Goal: Understand process/instructions: Learn about a topic

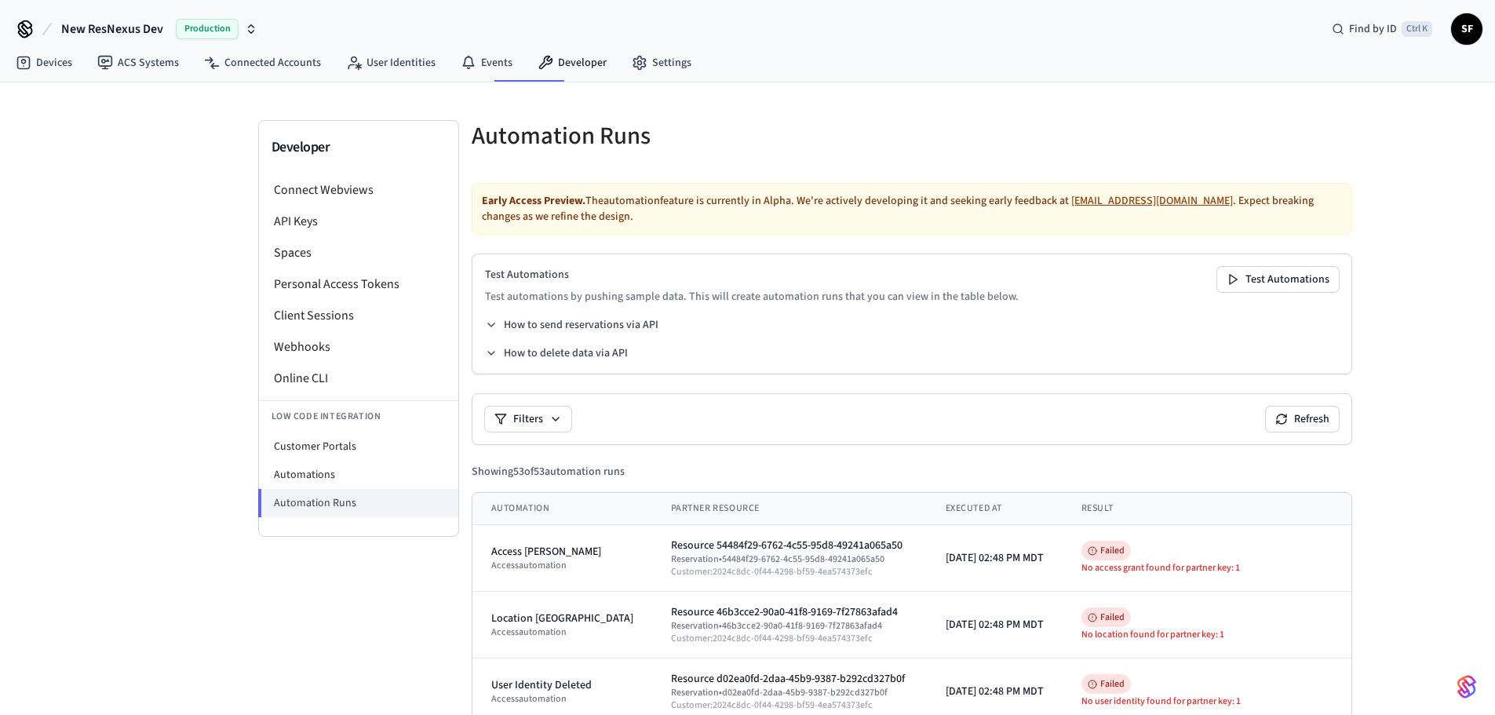
scroll to position [261, 0]
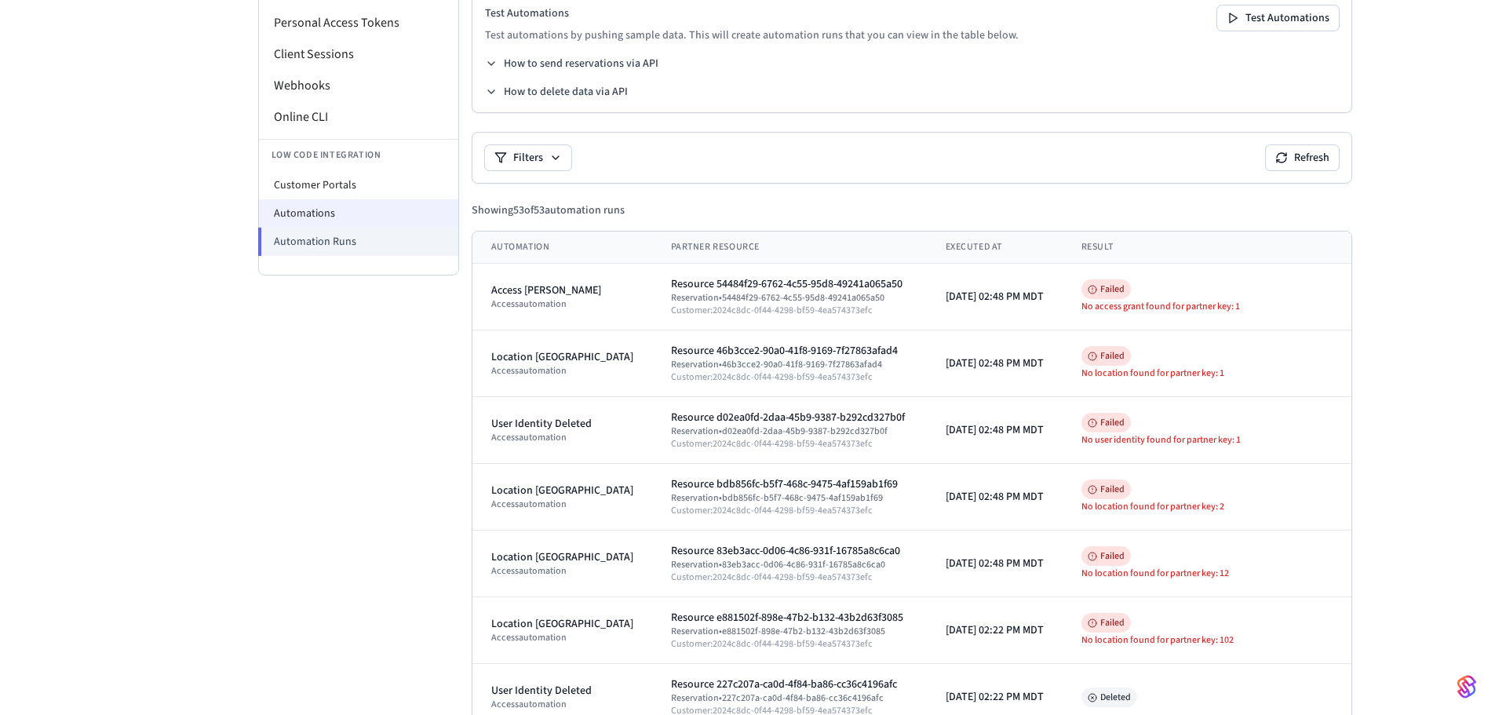
click at [359, 199] on li "Automations" at bounding box center [358, 213] width 199 height 28
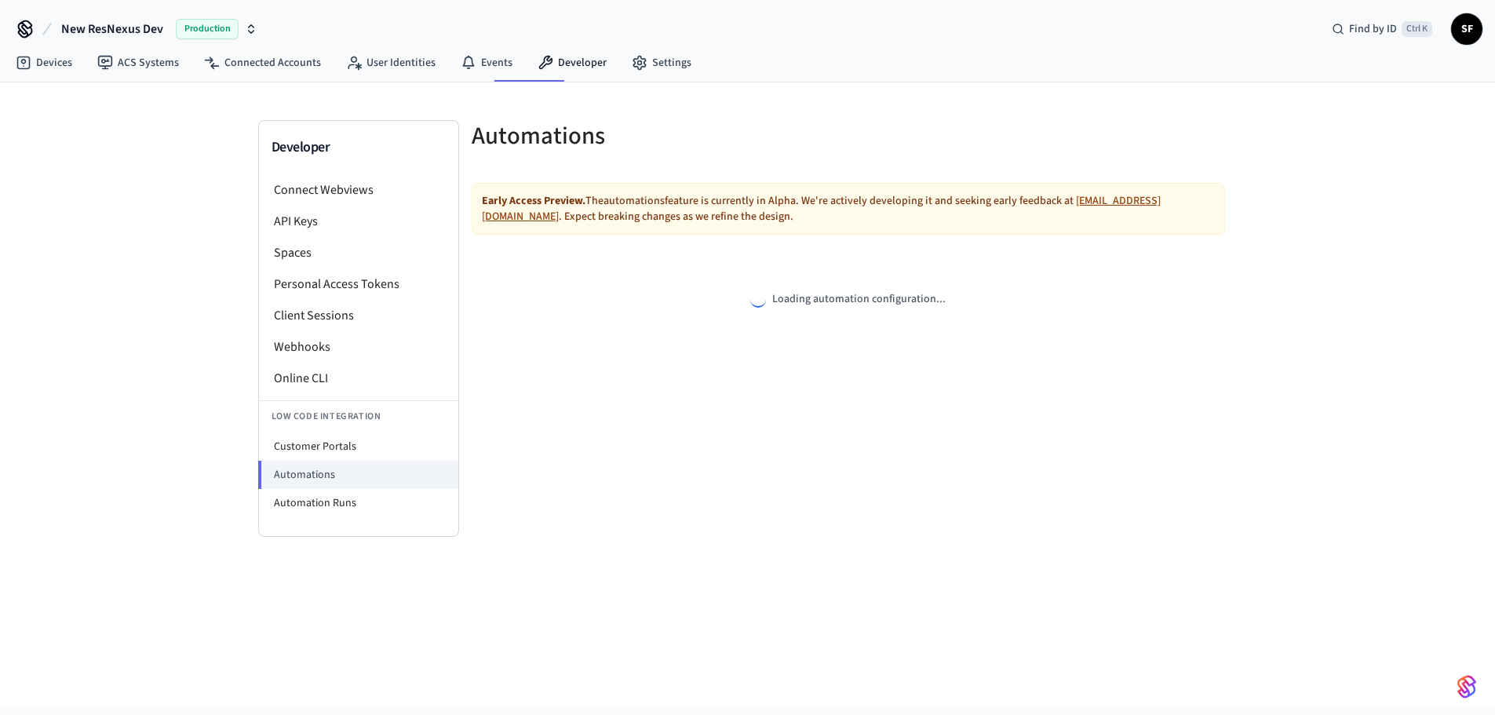
select select "**********"
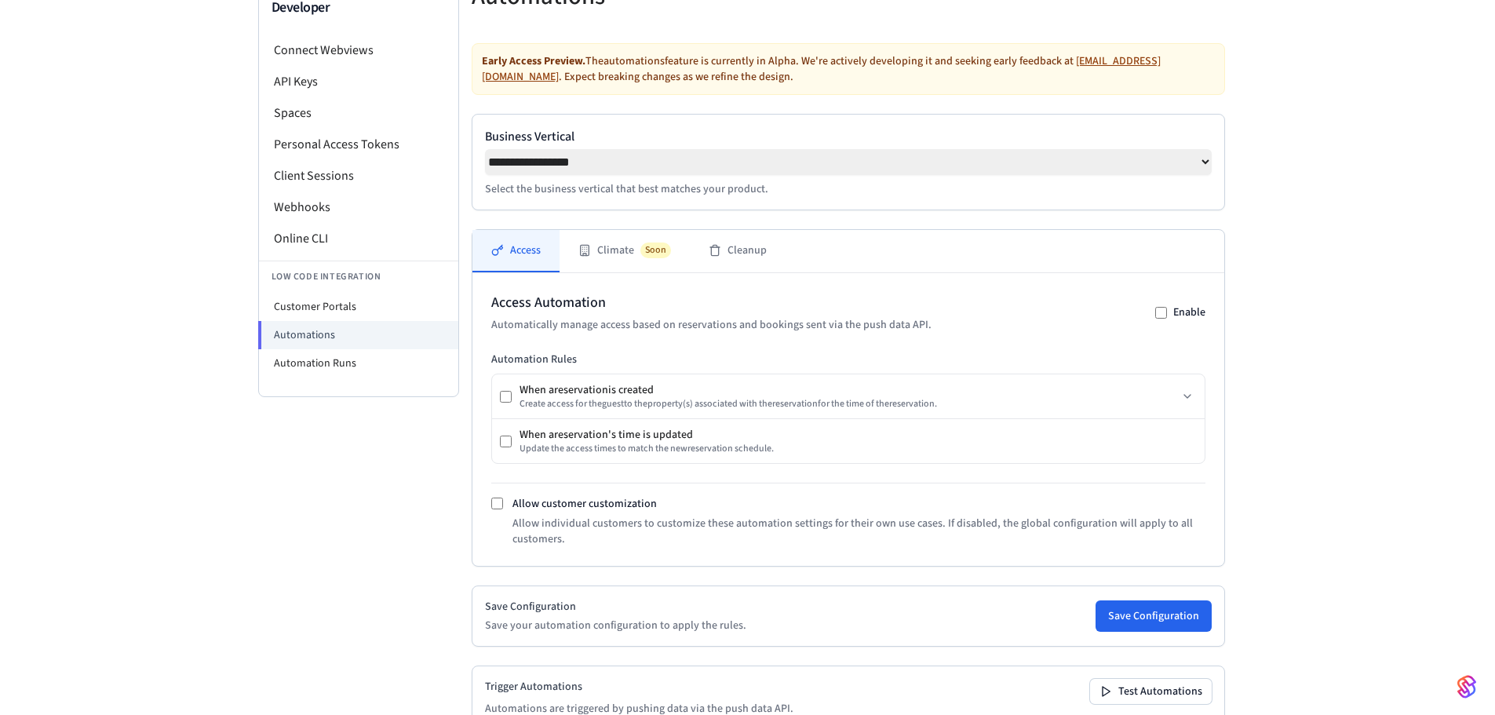
scroll to position [176, 0]
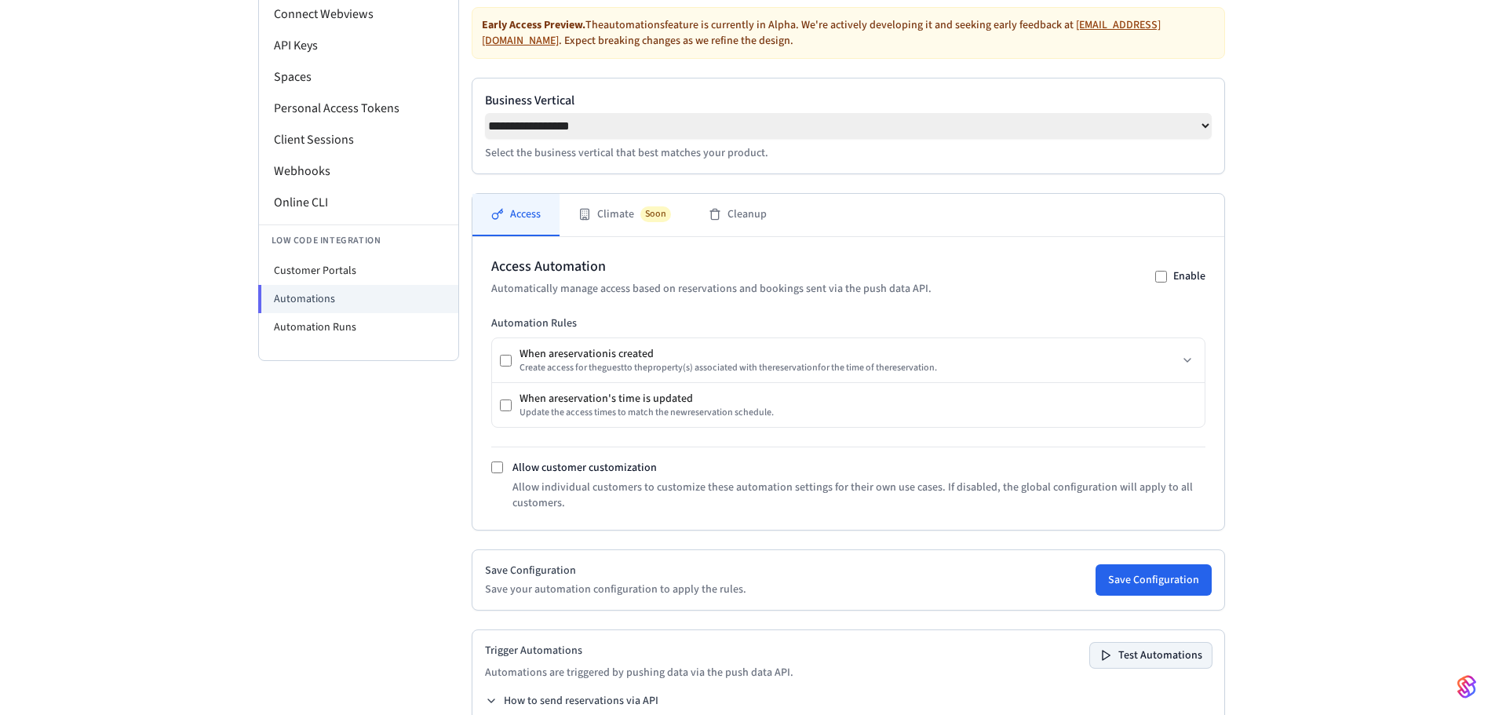
click at [1175, 643] on button "Test Automations" at bounding box center [1151, 655] width 122 height 25
click at [337, 257] on li "Customer Portals" at bounding box center [358, 271] width 199 height 28
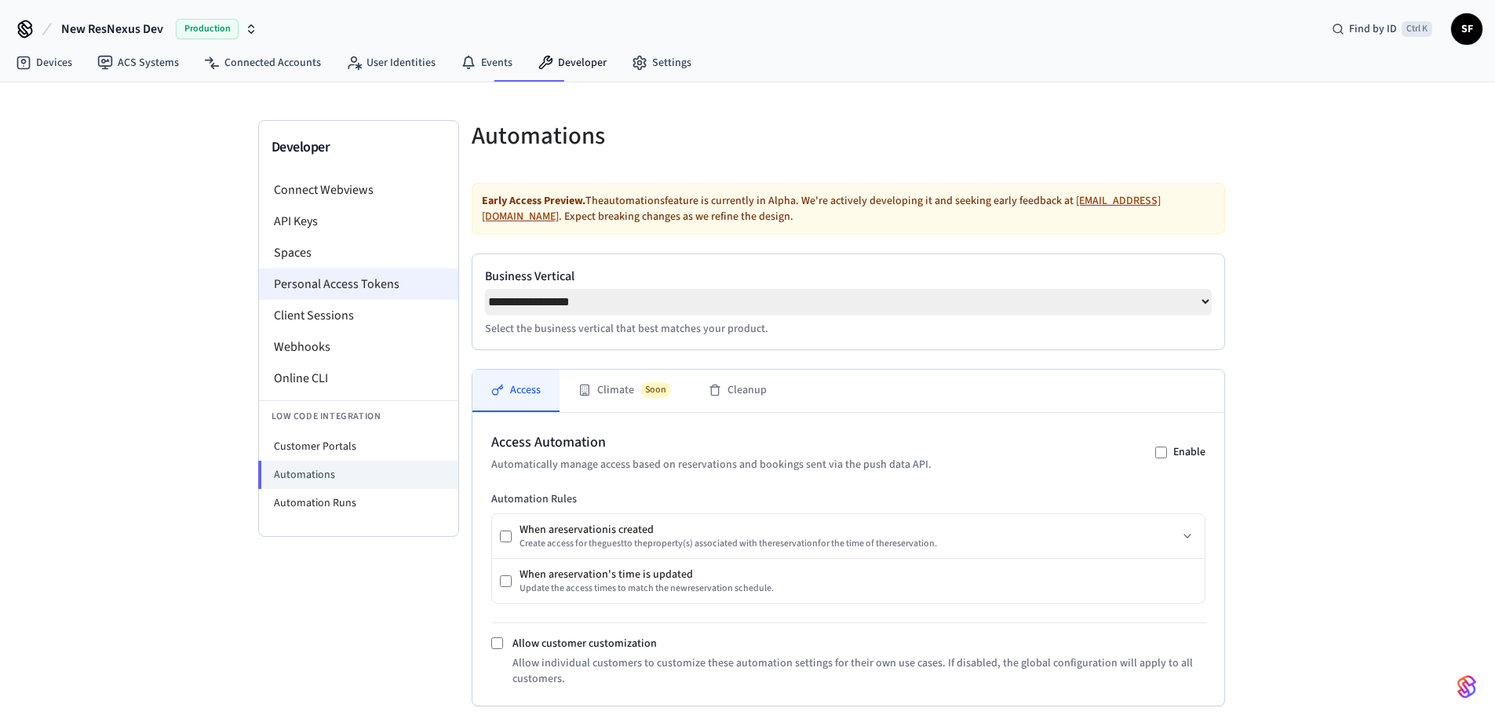
select select "**********"
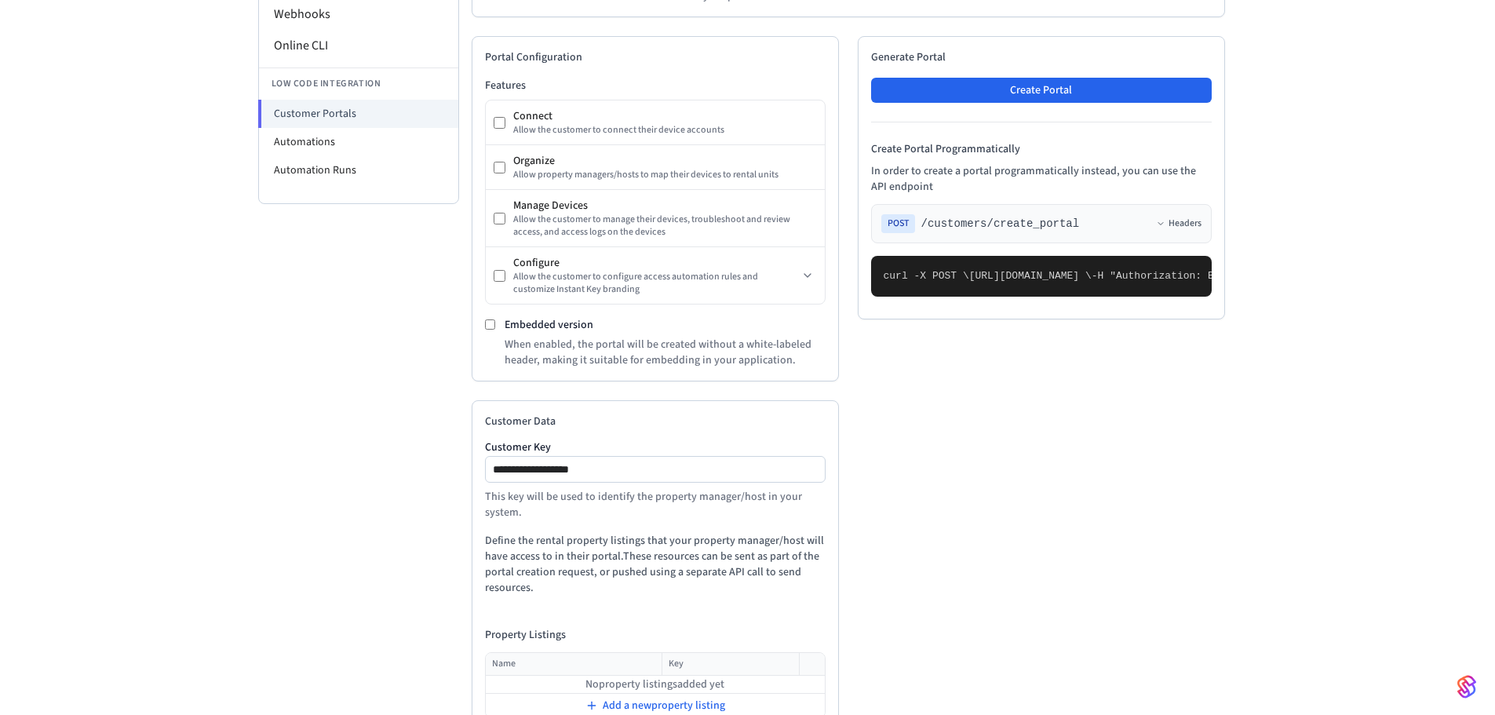
scroll to position [343, 0]
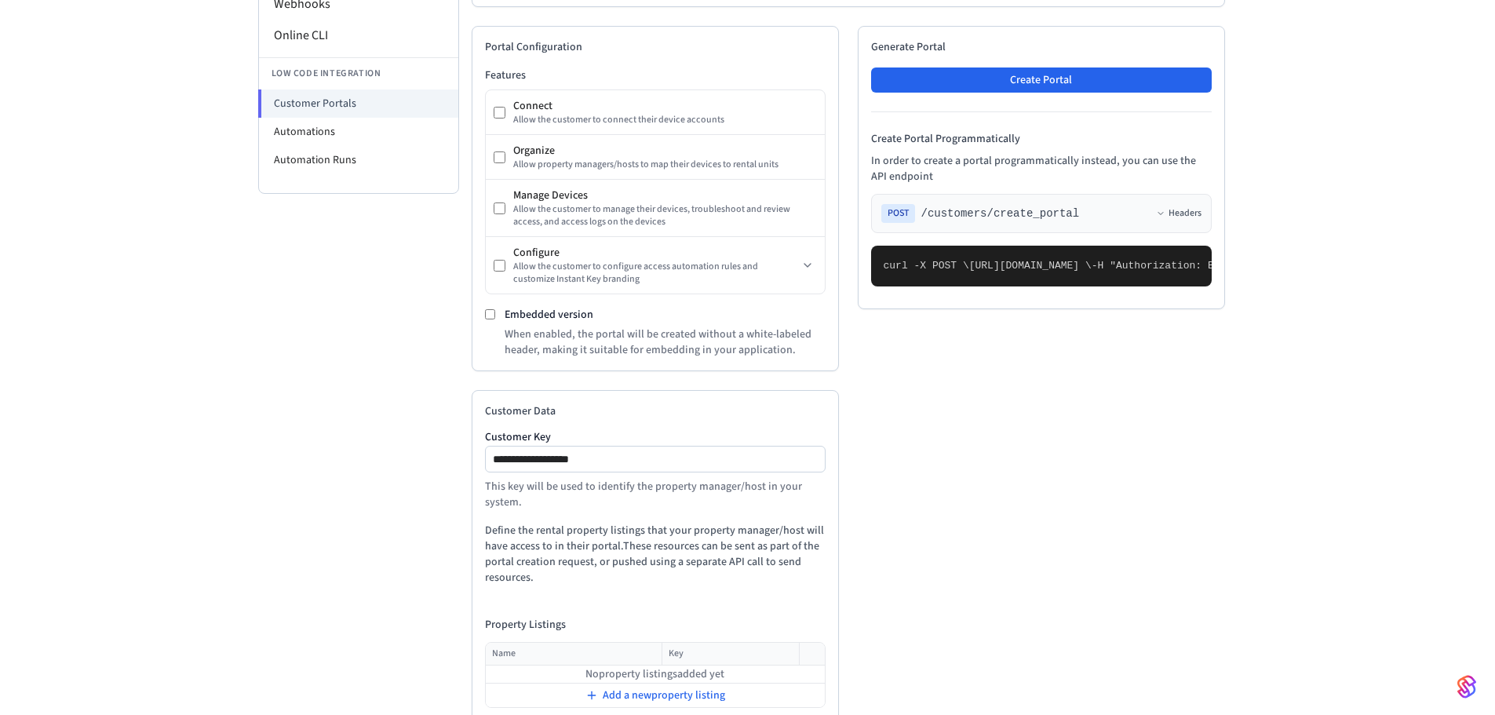
drag, startPoint x: 1172, startPoint y: 258, endPoint x: 889, endPoint y: 257, distance: 283.3
click at [969, 260] on span "[URL][DOMAIN_NAME] \" at bounding box center [1030, 266] width 122 height 12
copy span "[URL][DOMAIN_NAME]"
drag, startPoint x: 909, startPoint y: 301, endPoint x: 924, endPoint y: 514, distance: 213.2
click at [924, 286] on pre "curl -X POST \ [URL][DOMAIN_NAME] \ -H "Authorization: Bearer seam_api_key_1234…" at bounding box center [1041, 266] width 341 height 41
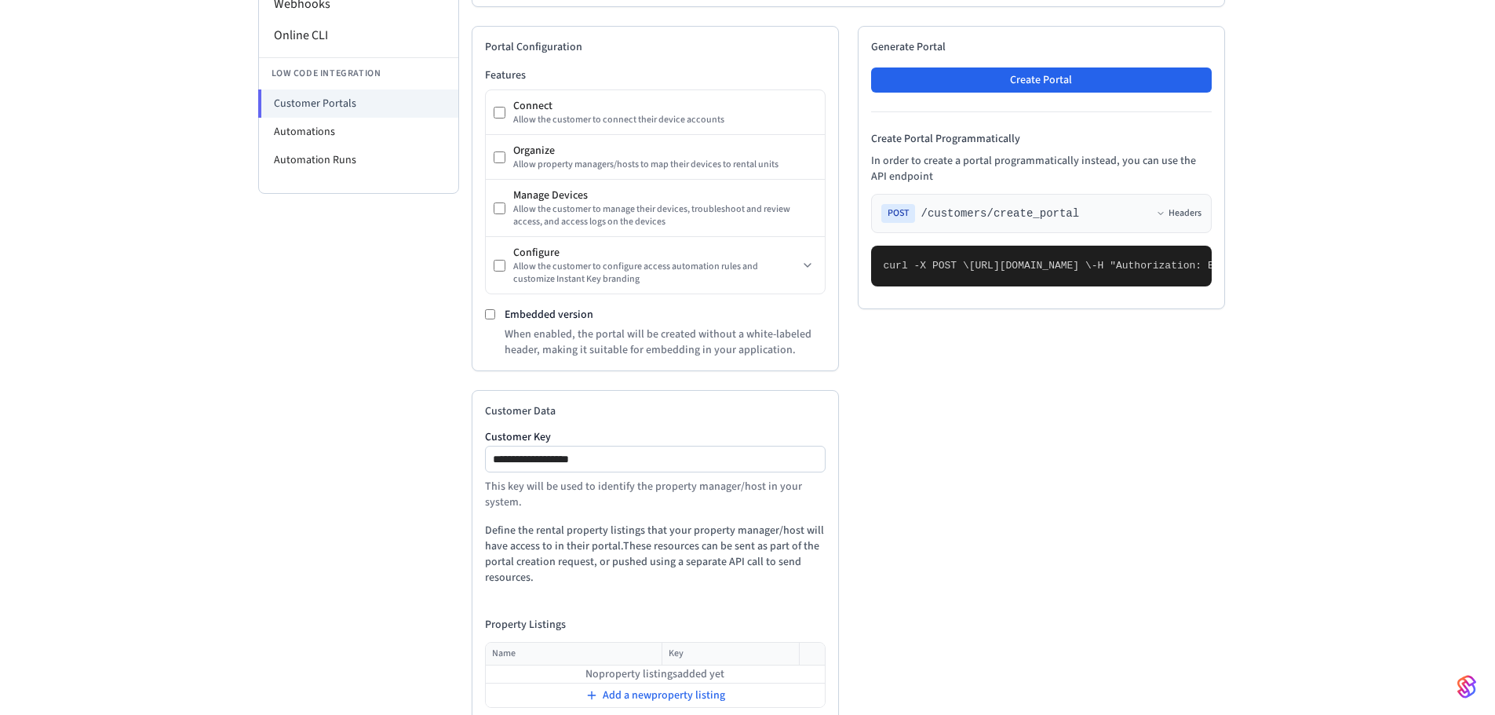
copy code "{ "is_embedded": false, "features": { "connect": { "exclude": false }, "organiz…"
click at [1008, 286] on pre "curl -X POST \ [URL][DOMAIN_NAME] \ -H "Authorization: Bearer seam_api_key_1234…" at bounding box center [1041, 266] width 341 height 41
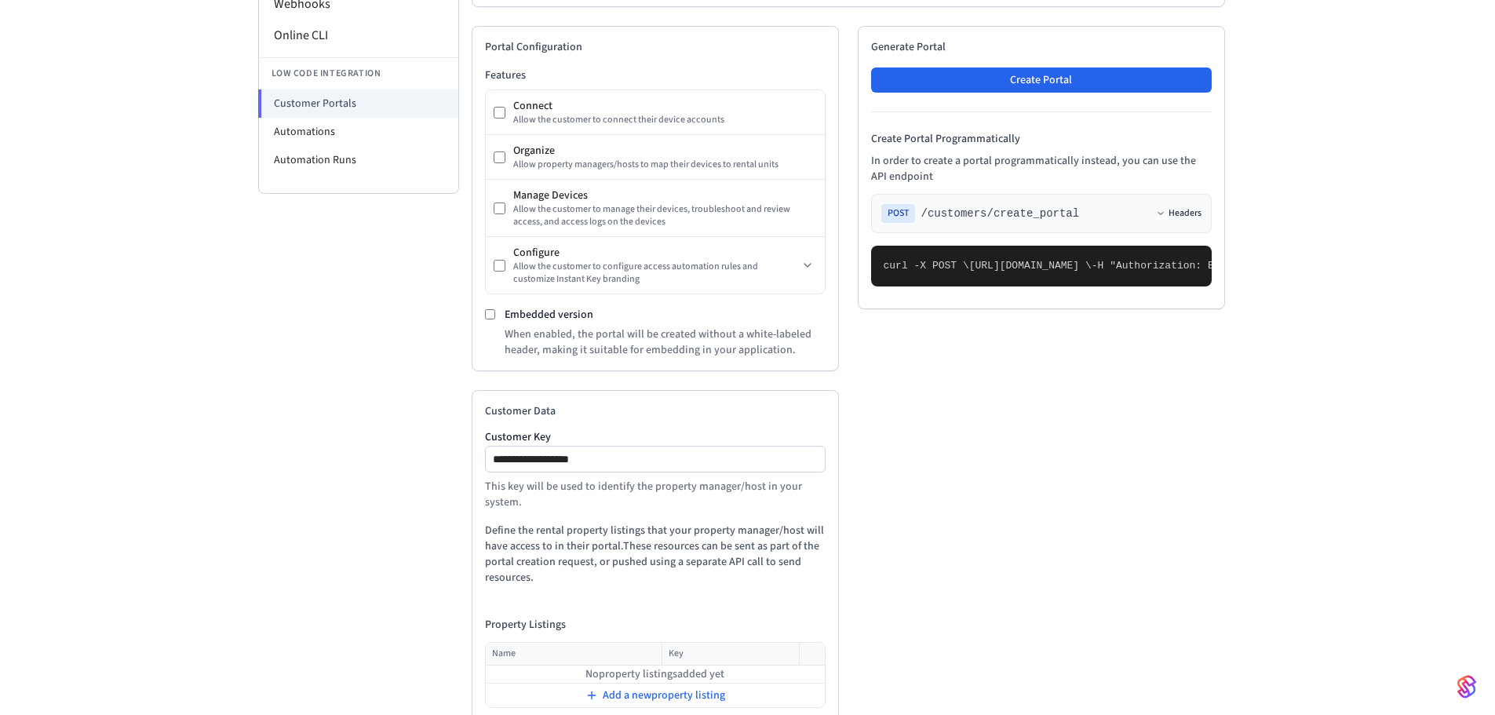
click at [1188, 207] on button "Headers" at bounding box center [1179, 213] width 46 height 13
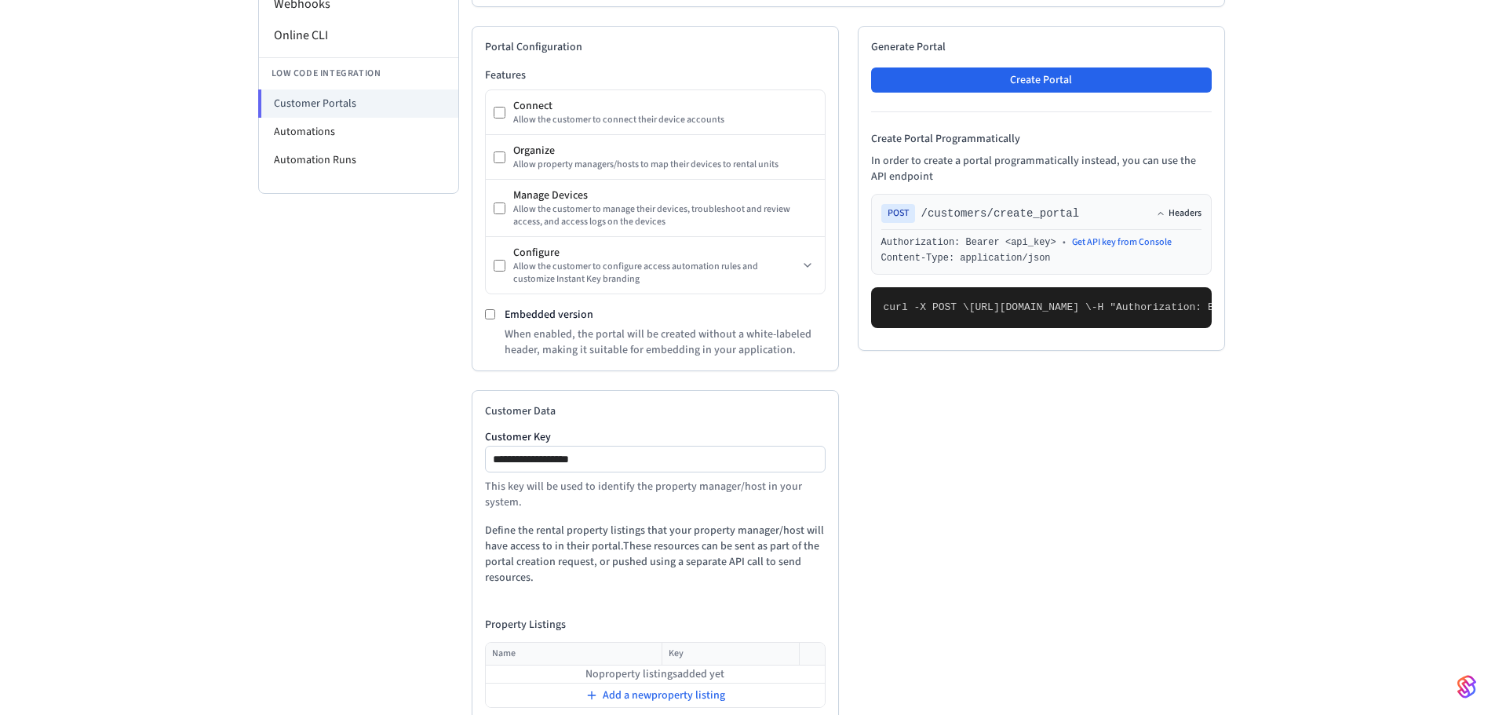
click at [1187, 207] on button "Headers" at bounding box center [1179, 213] width 46 height 13
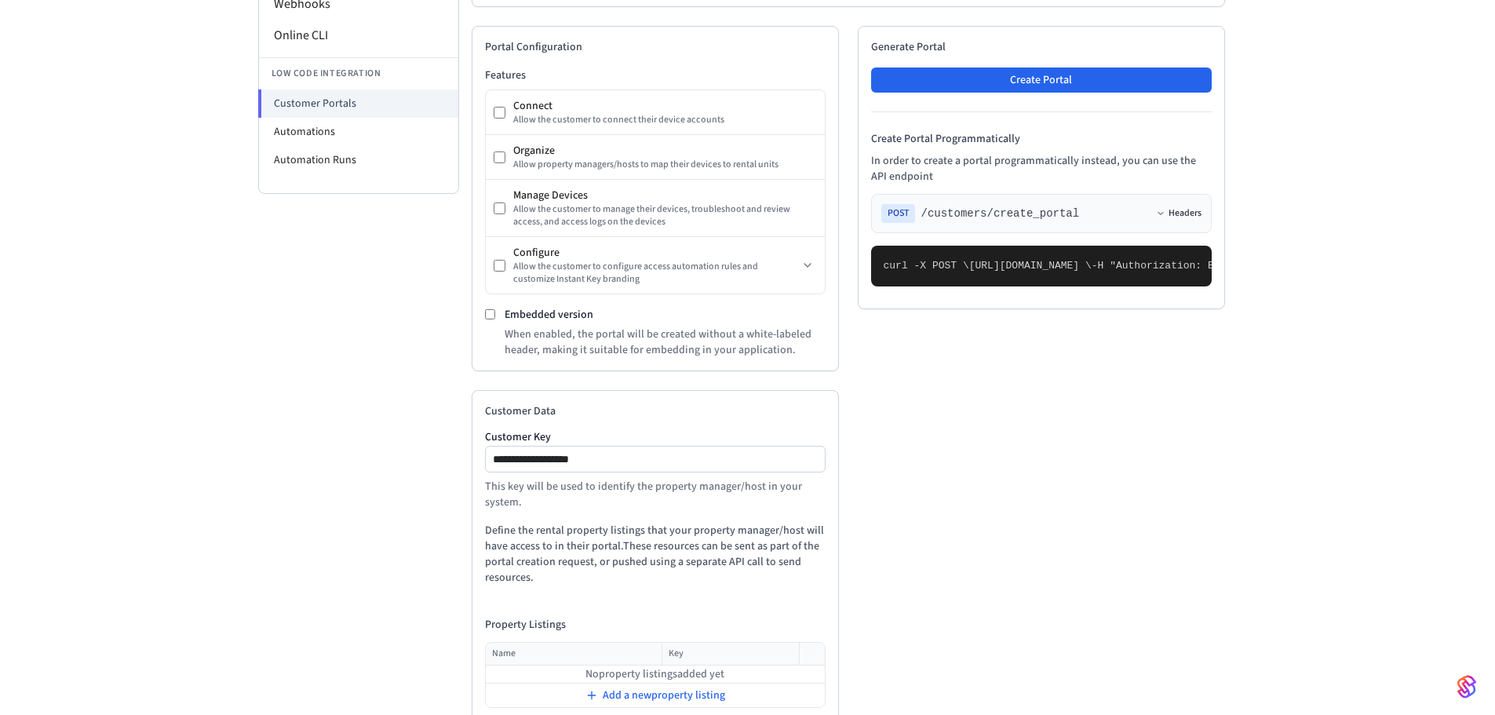
click at [1187, 207] on button "Headers" at bounding box center [1179, 213] width 46 height 13
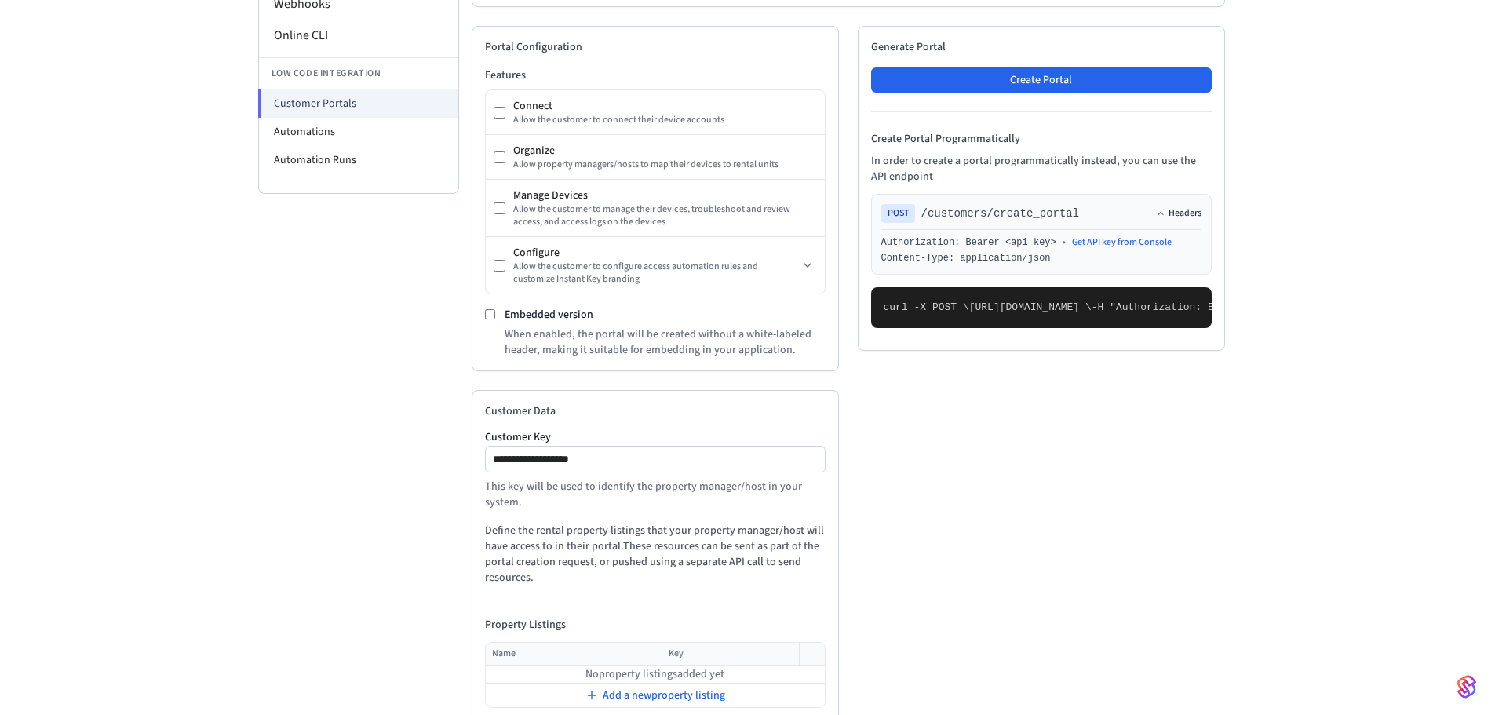
click at [1187, 207] on button "Headers" at bounding box center [1179, 213] width 46 height 13
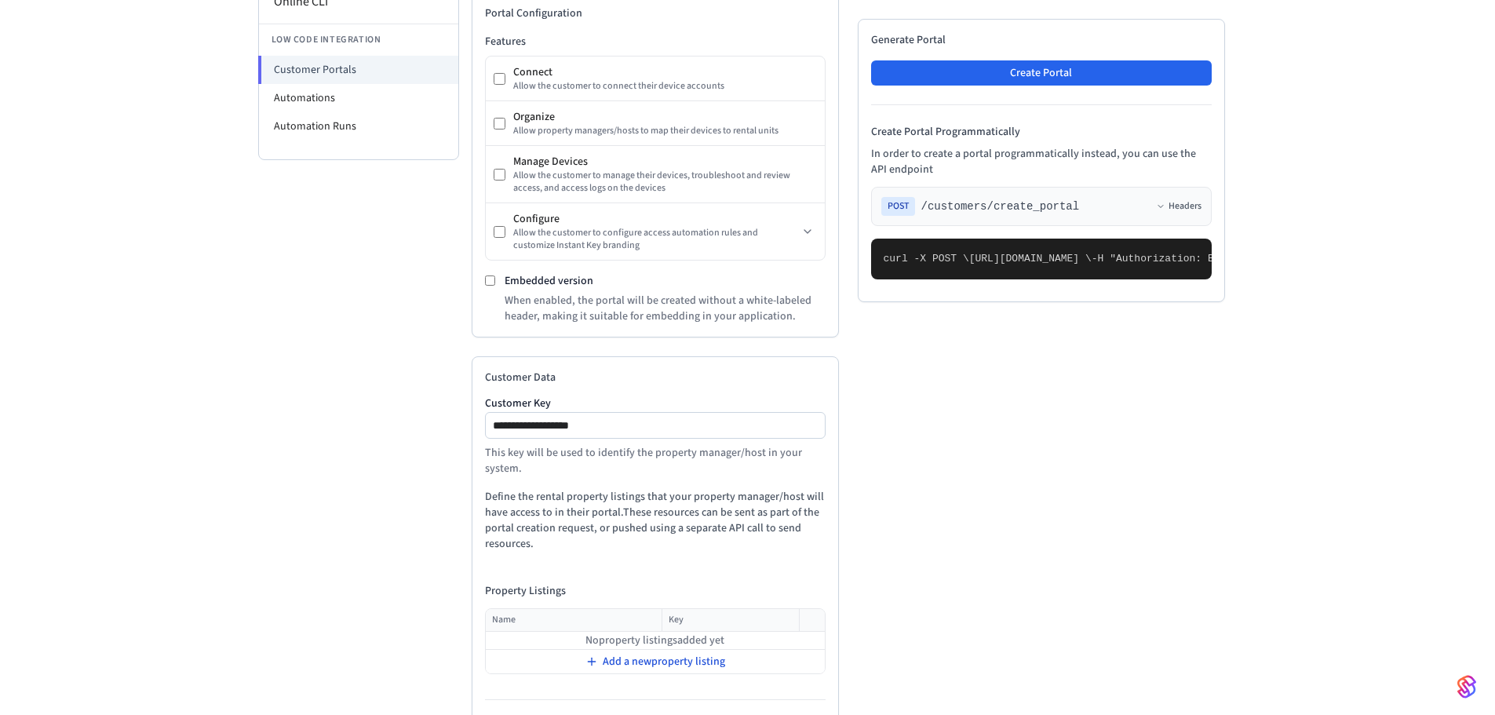
scroll to position [609, 0]
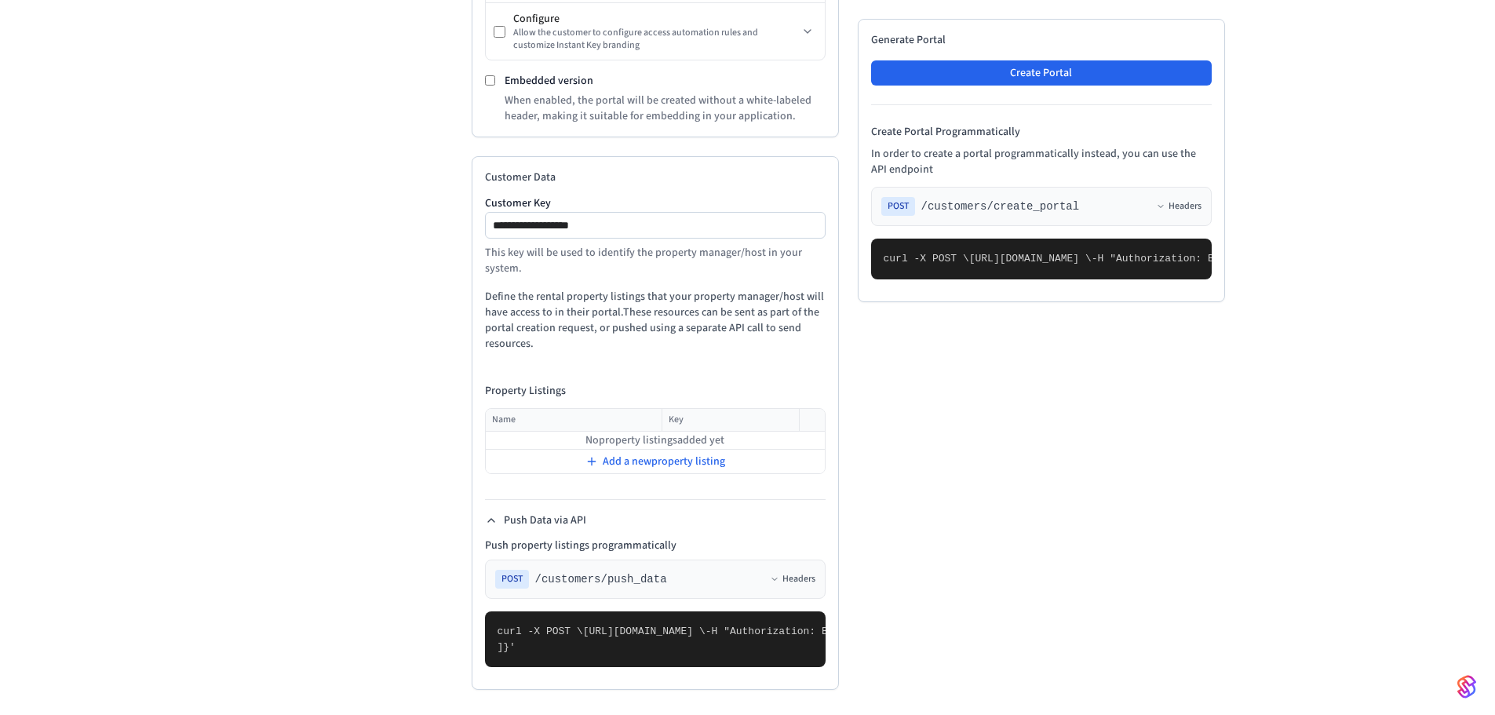
drag, startPoint x: 785, startPoint y: 243, endPoint x: 461, endPoint y: 202, distance: 327.5
click at [472, 202] on div "**********" at bounding box center [655, 423] width 367 height 534
click at [671, 289] on p "Define the rental property listings that your property manager/host will have a…" at bounding box center [655, 320] width 341 height 63
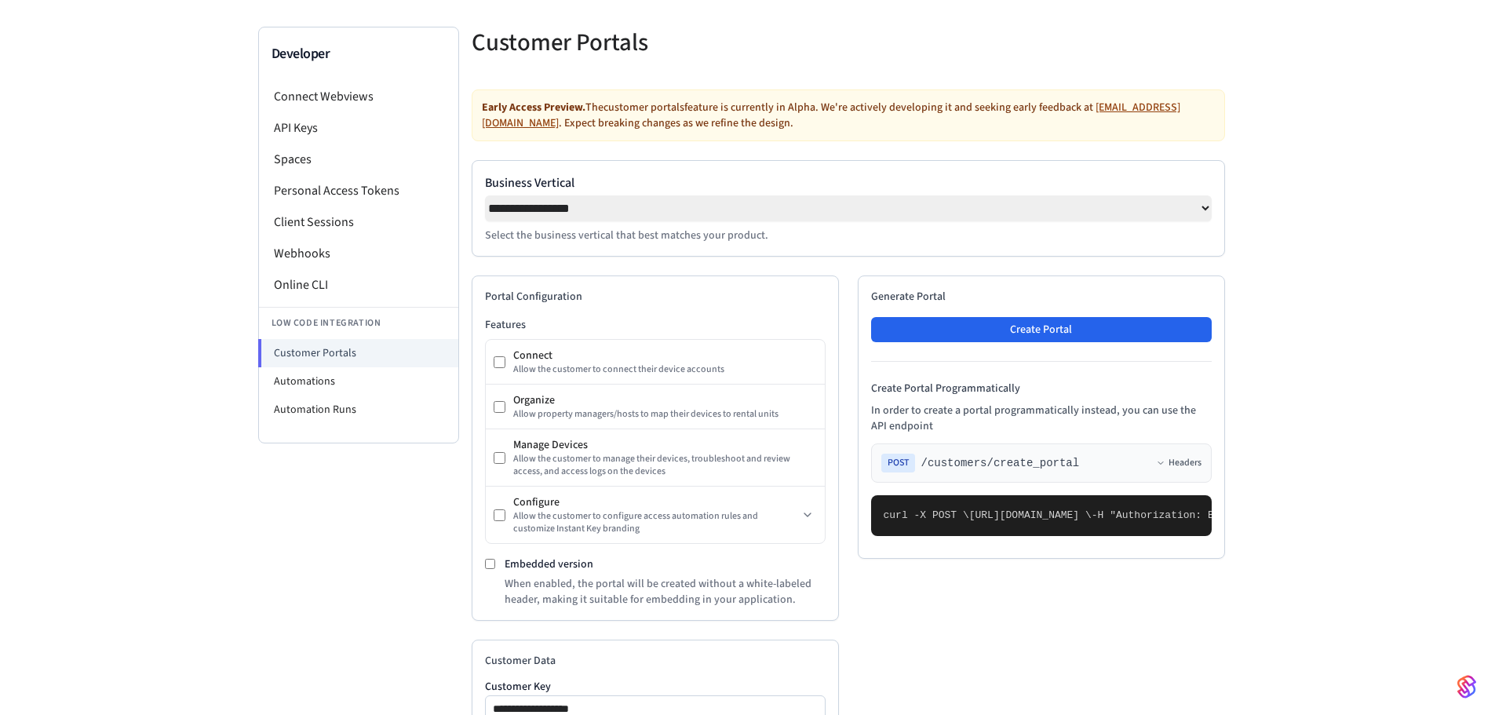
scroll to position [348, 0]
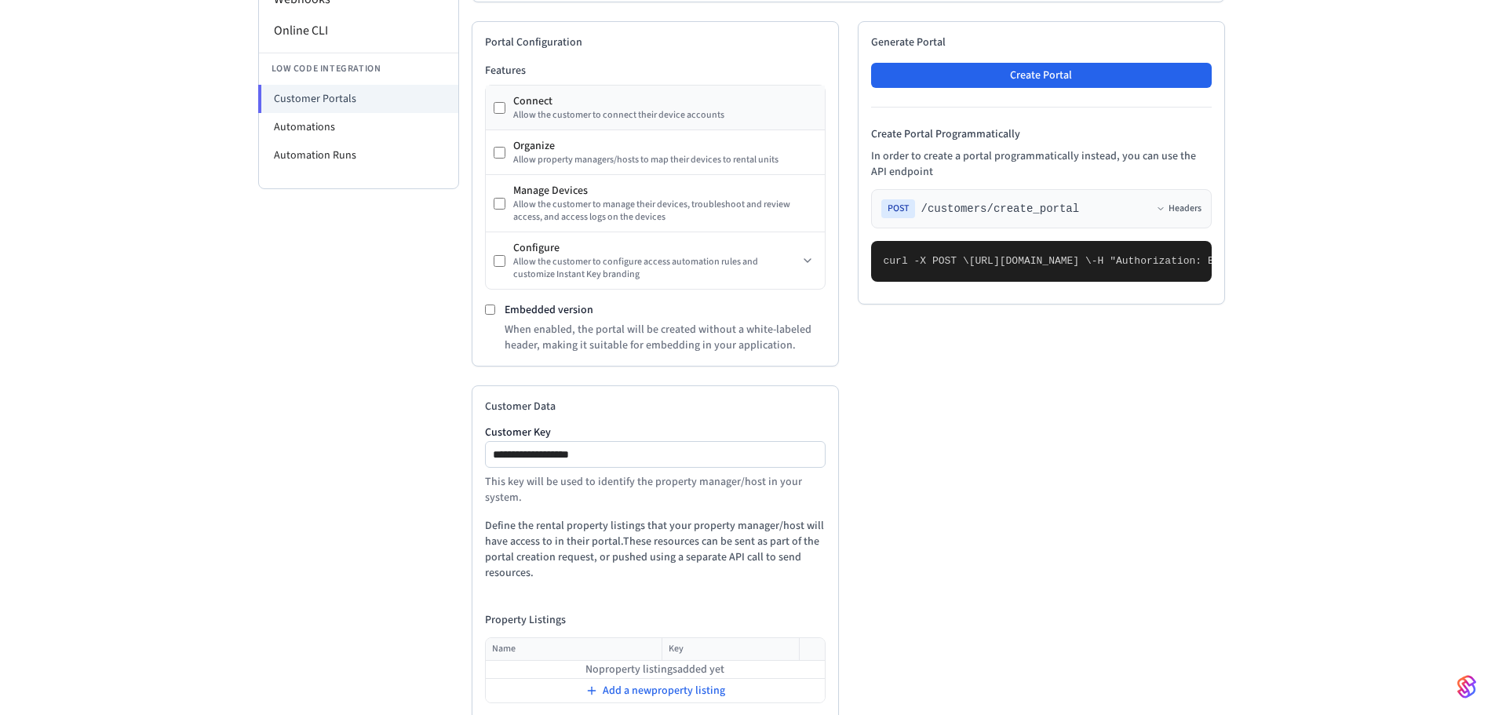
click at [494, 99] on div "Connect Allow the customer to connect their device accounts" at bounding box center [655, 107] width 323 height 28
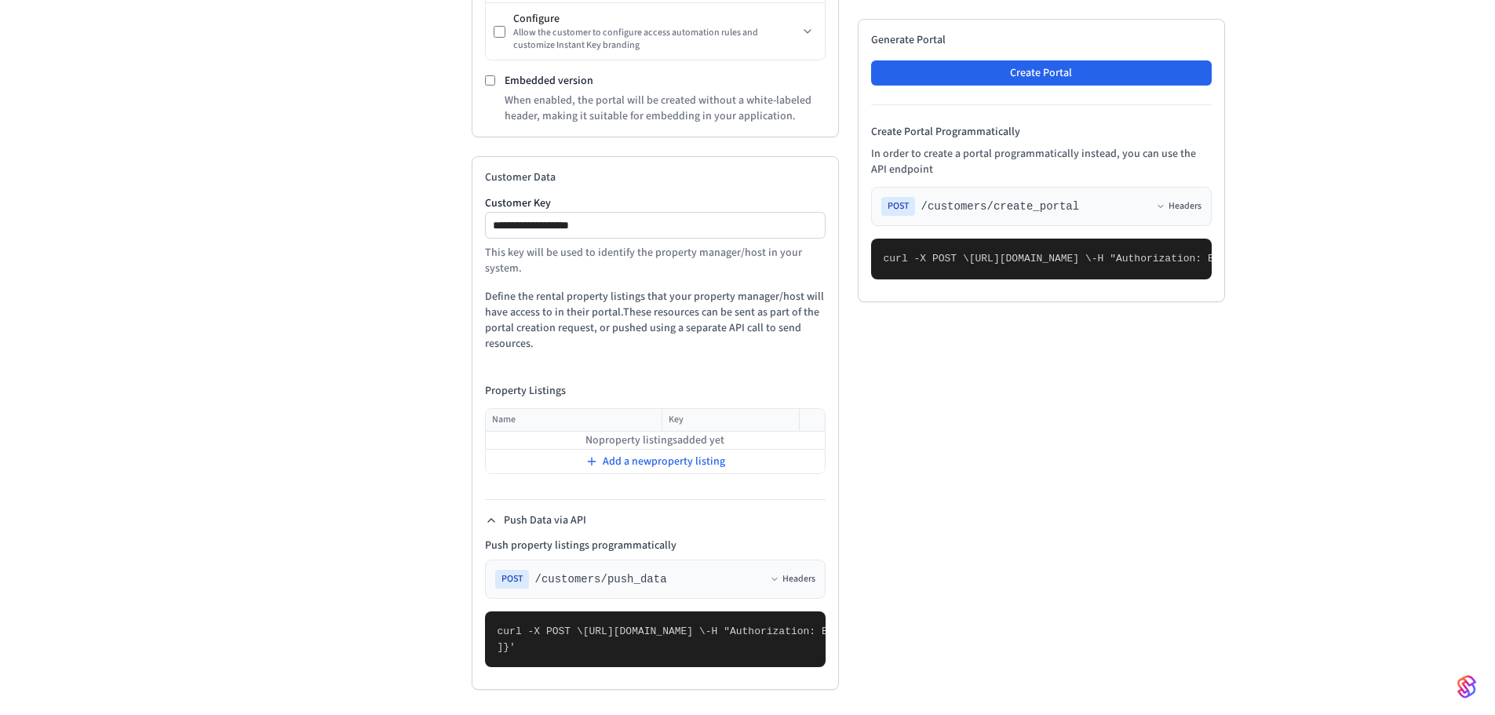
scroll to position [609, 0]
drag, startPoint x: 488, startPoint y: 654, endPoint x: 518, endPoint y: 574, distance: 84.7
click at [518, 625] on code "curl -X POST \ [URL][DOMAIN_NAME] \ -H "Authorization: Bearer seam_api_key_1234…" at bounding box center [1061, 638] width 1126 height 27
click at [505, 643] on pre "curl -X POST \ [URL][DOMAIN_NAME] \ -H "Authorization: Bearer seam_api_key_1234…" at bounding box center [655, 639] width 341 height 56
drag, startPoint x: 488, startPoint y: 650, endPoint x: 519, endPoint y: 570, distance: 85.0
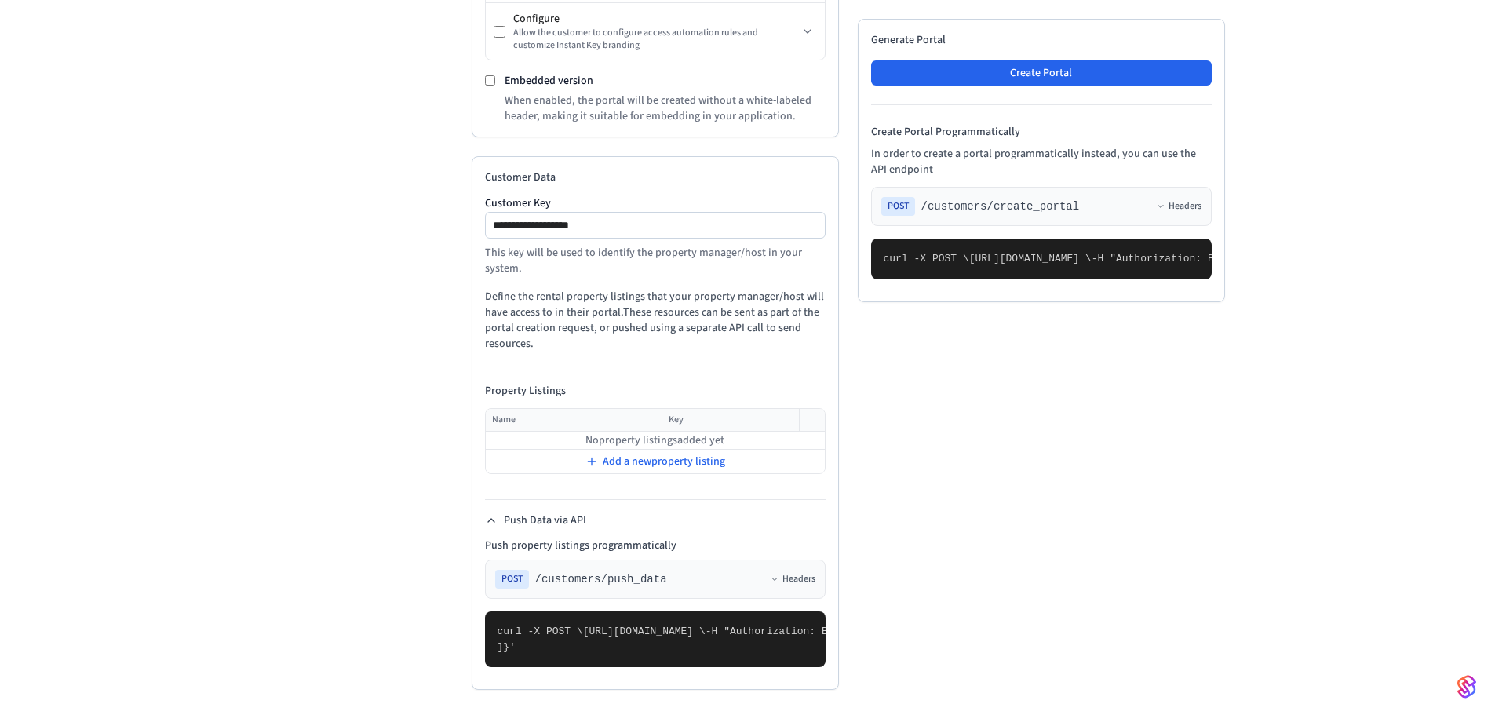
click at [519, 625] on code "curl -X POST \ [URL][DOMAIN_NAME] \ -H "Authorization: Bearer seam_api_key_1234…" at bounding box center [1061, 638] width 1126 height 27
copy code "{ "customer_key": "sample_customer_key", "property_listings": [ ] }"
click at [700, 454] on span "Add a new property listing" at bounding box center [664, 462] width 122 height 16
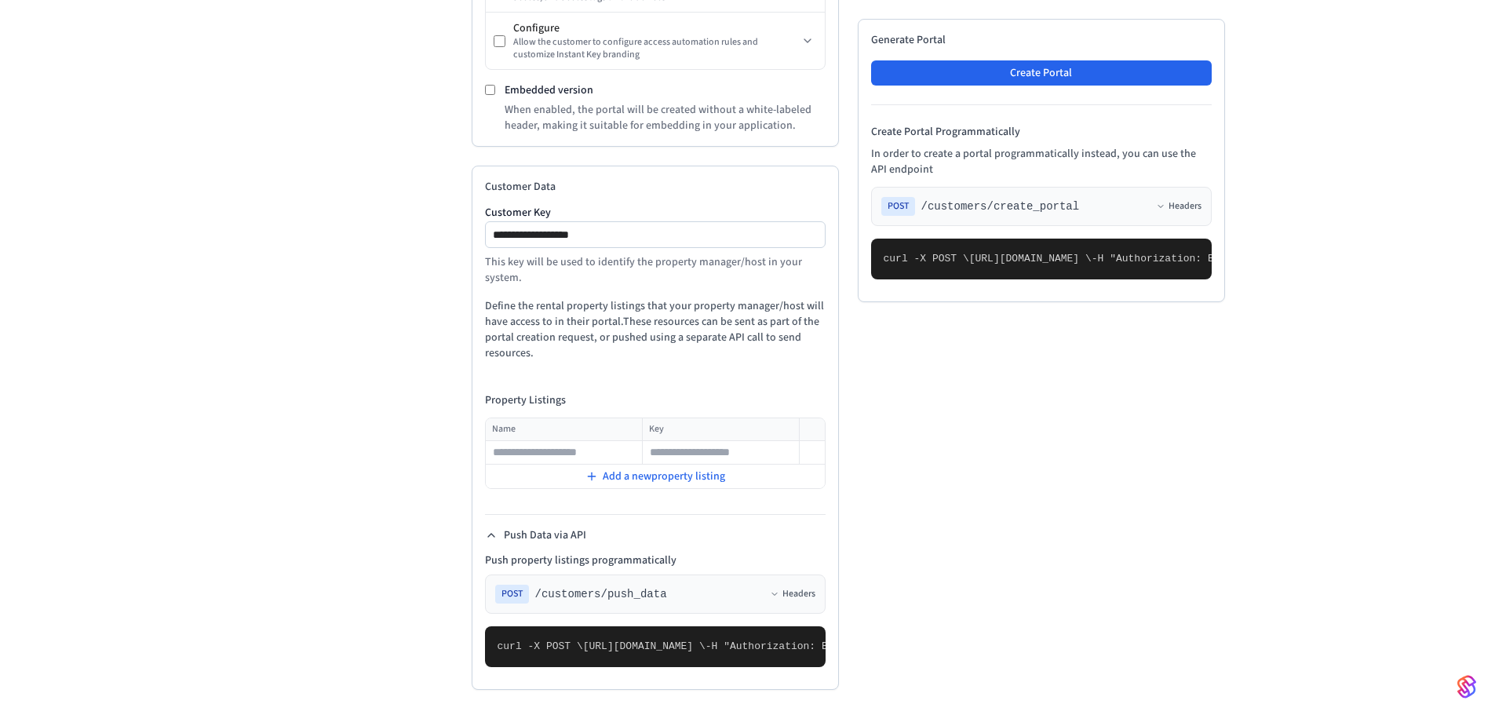
scroll to position [660, 0]
click at [1354, 166] on div "**********" at bounding box center [747, 115] width 1495 height 1200
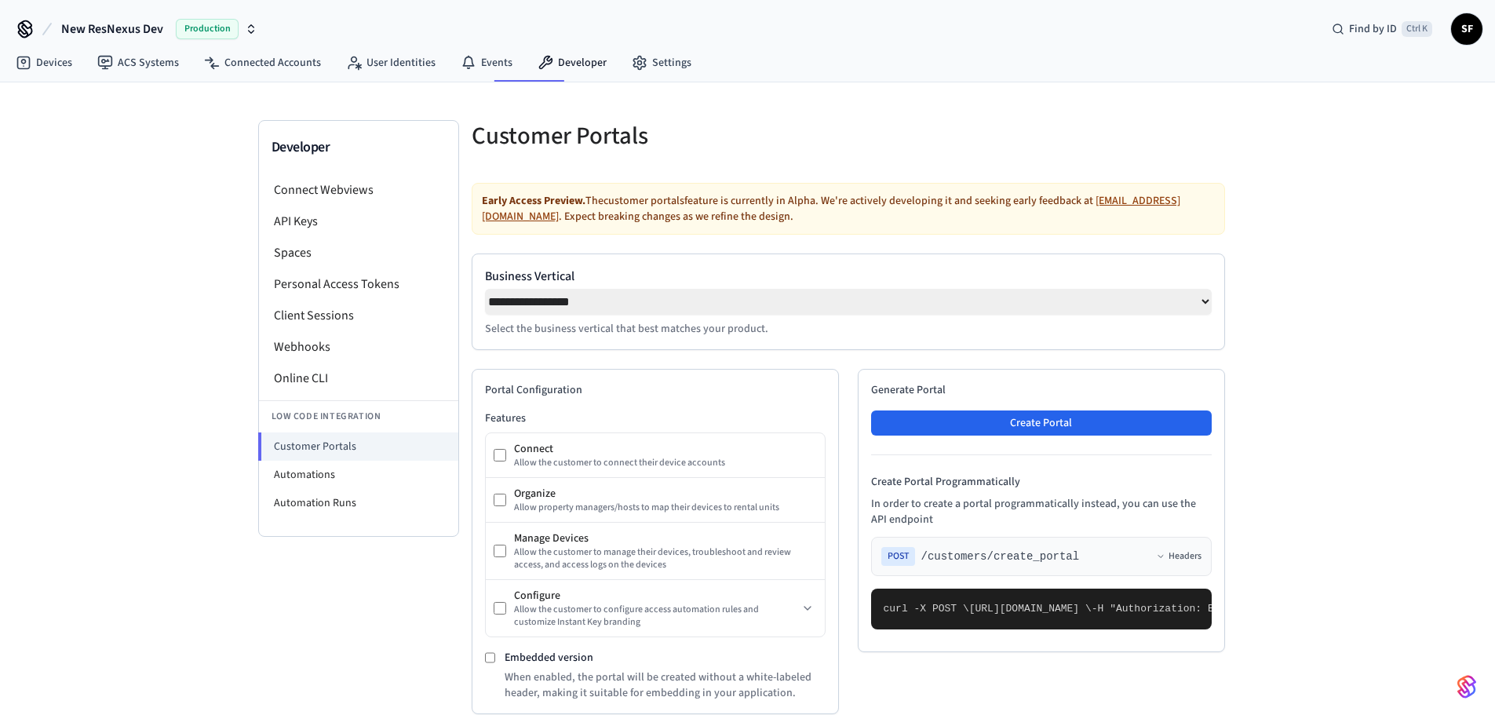
select select "**********"
